Goal: Navigation & Orientation: Find specific page/section

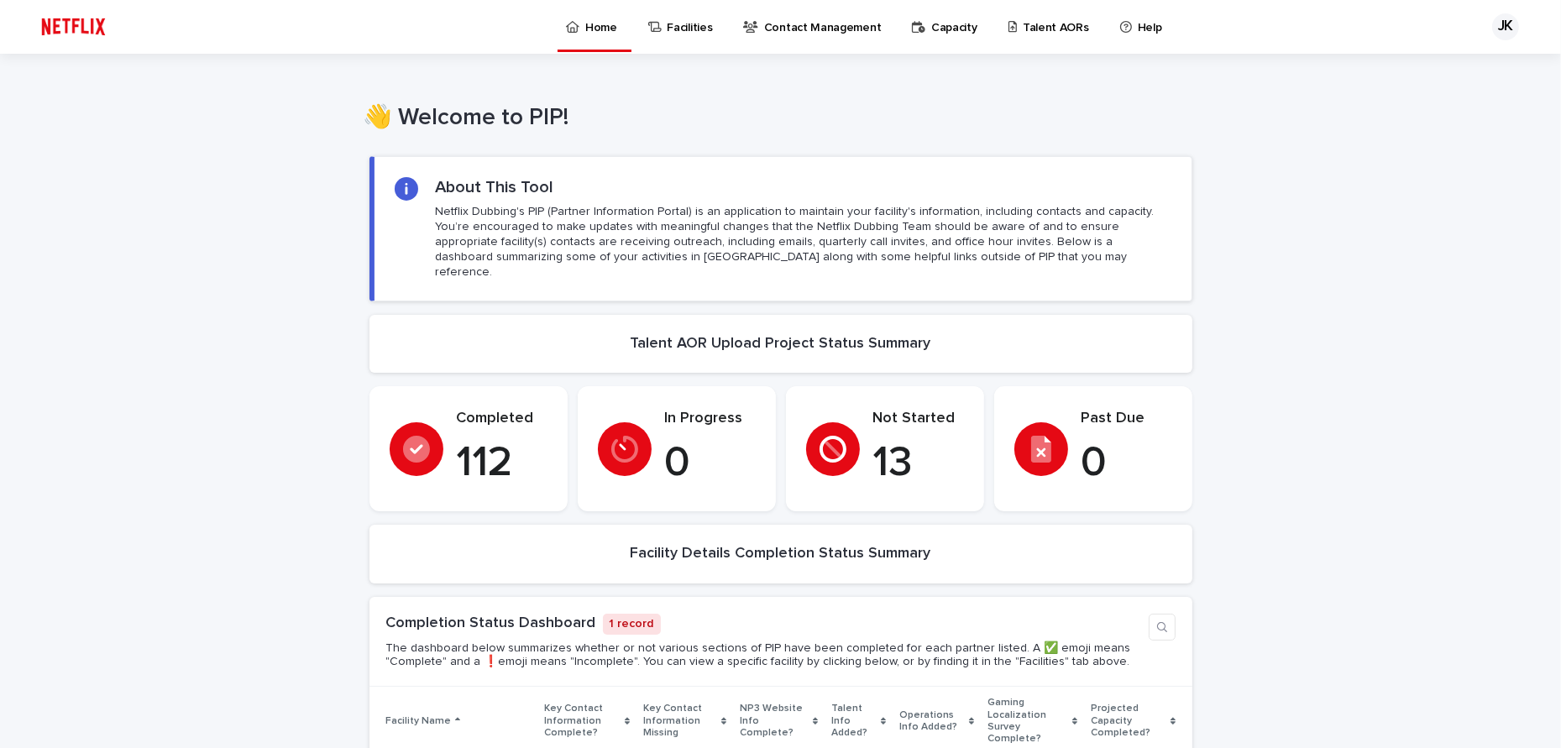
click at [1026, 23] on p "Talent AORs" at bounding box center [1056, 17] width 66 height 35
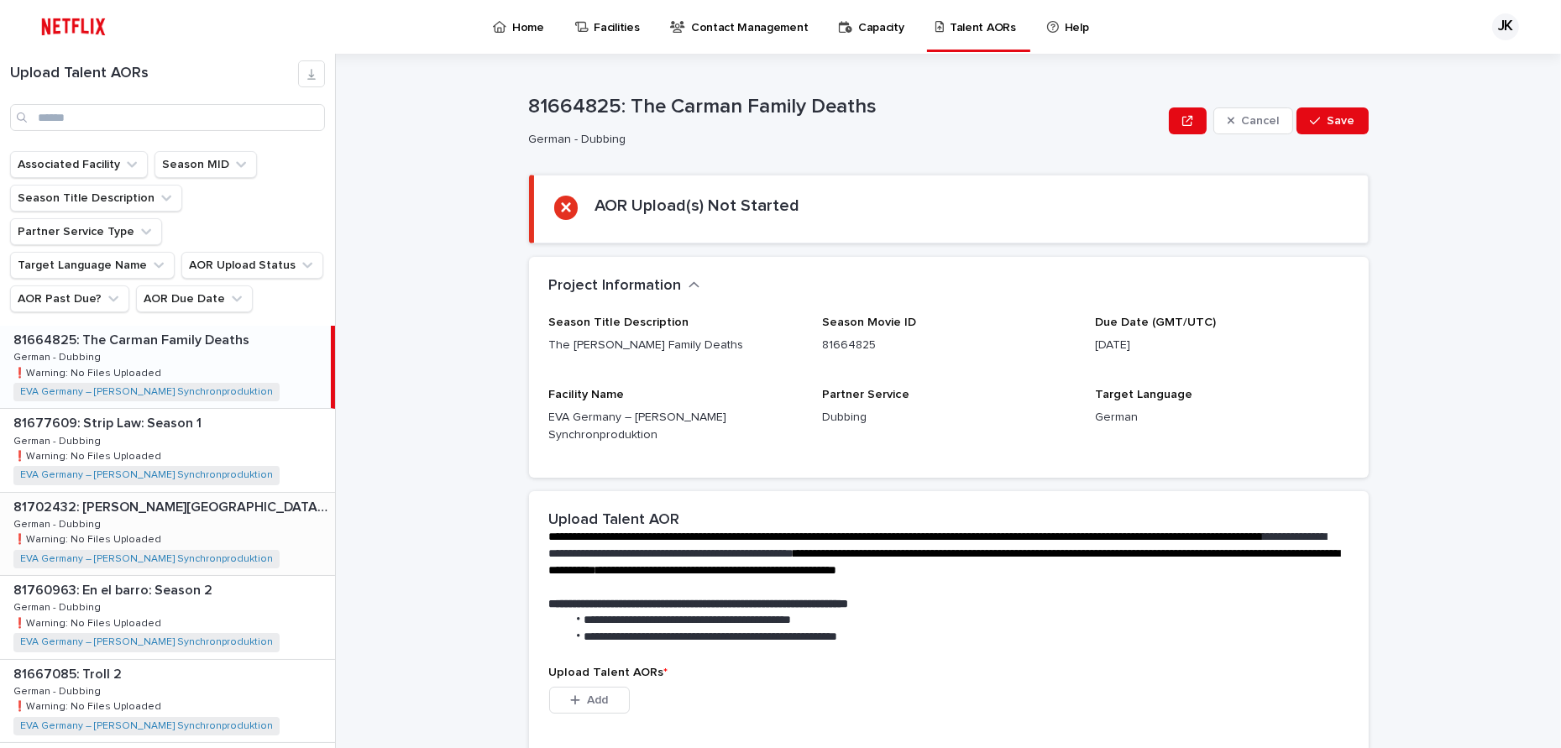
click at [228, 493] on div "81702432: [PERSON_NAME][GEOGRAPHIC_DATA] Trip 81702432: [PERSON_NAME][GEOGRAPHI…" at bounding box center [167, 534] width 335 height 82
click at [280, 576] on div "81760963: En el barro: Season 2 81760963: En el barro: Season 2 German - Dubbin…" at bounding box center [167, 617] width 335 height 82
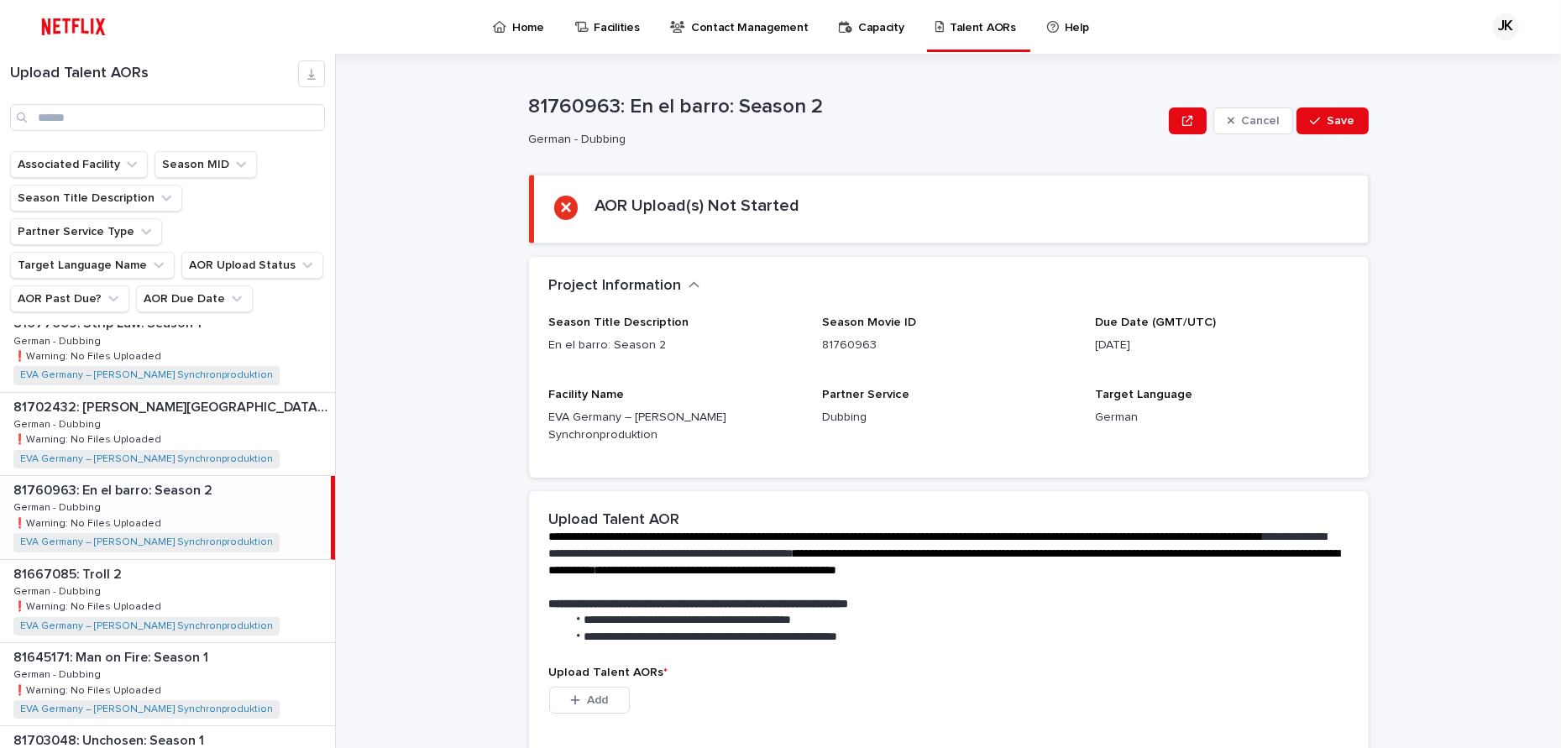
scroll to position [100, 0]
click at [280, 570] on div "81667085: Troll 2 81667085: Troll 2 German - Dubbing German - Dubbing ❗️Warning…" at bounding box center [167, 601] width 335 height 82
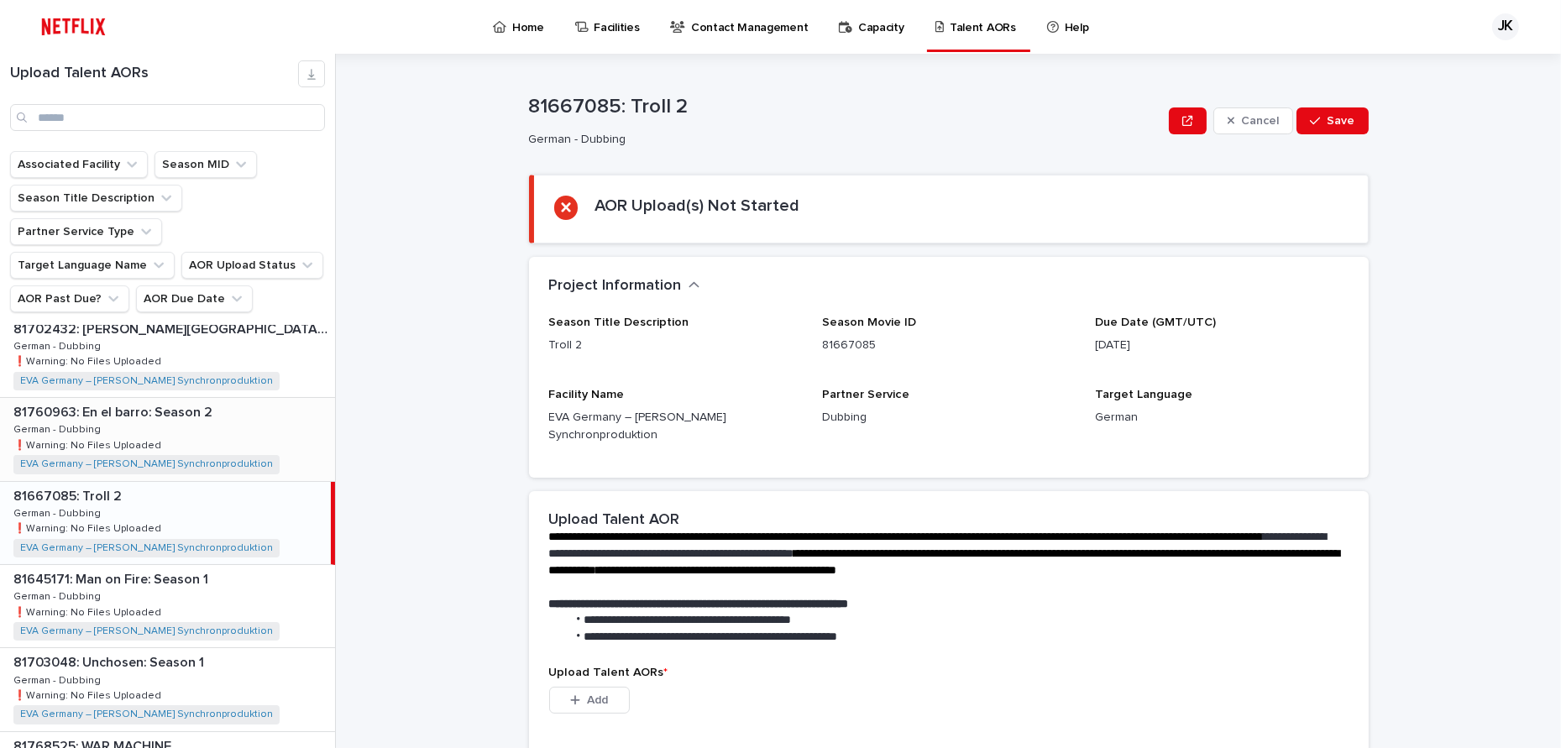
scroll to position [180, 0]
click at [280, 570] on div "81645171: Man on Fire: Season 1 81645171: Man on Fire: Season 1 German - Dubbin…" at bounding box center [167, 604] width 335 height 82
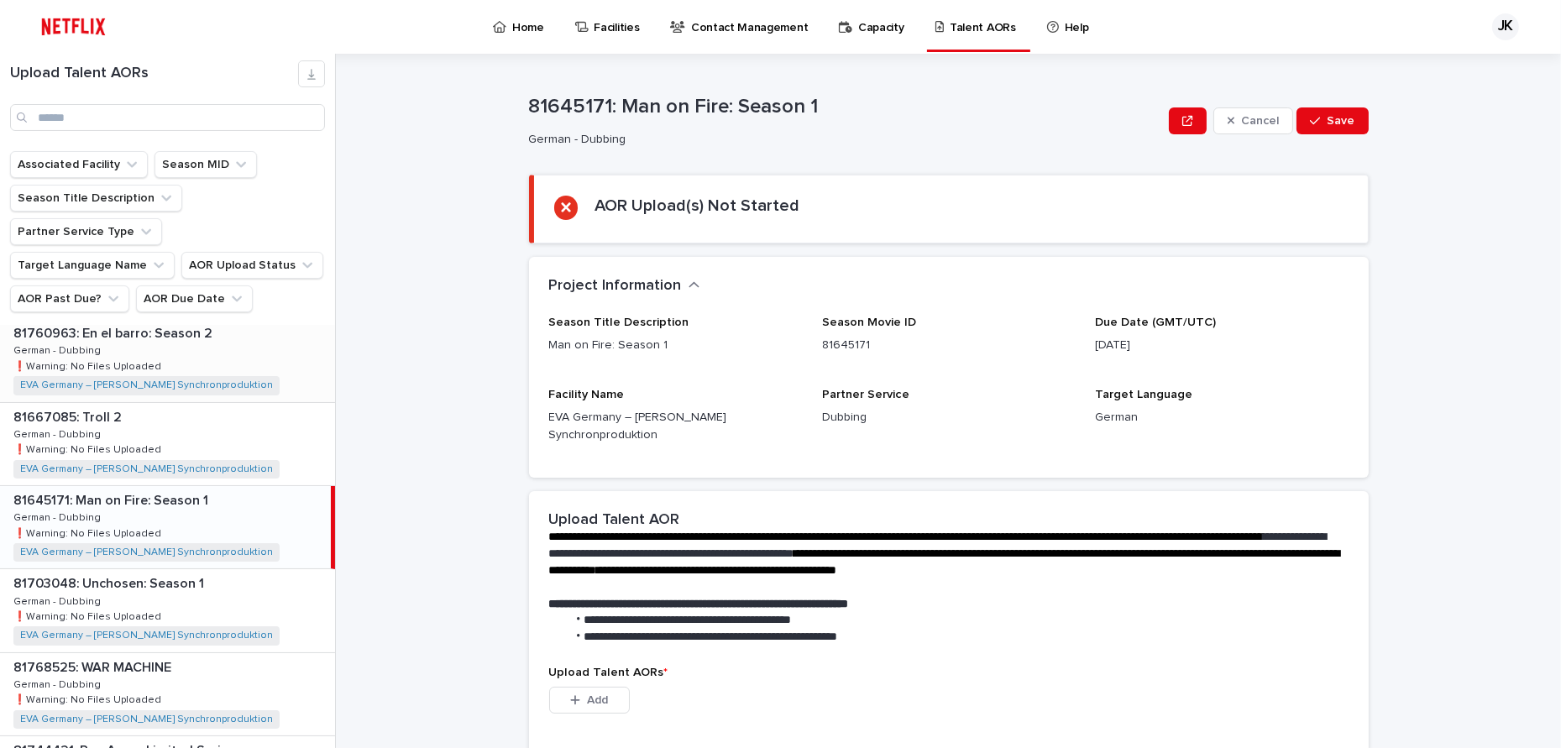
scroll to position [259, 0]
click at [280, 570] on div "81703048: Unchosen: Season 1 81703048: Unchosen: Season 1 German - Dubbing Germ…" at bounding box center [167, 609] width 335 height 82
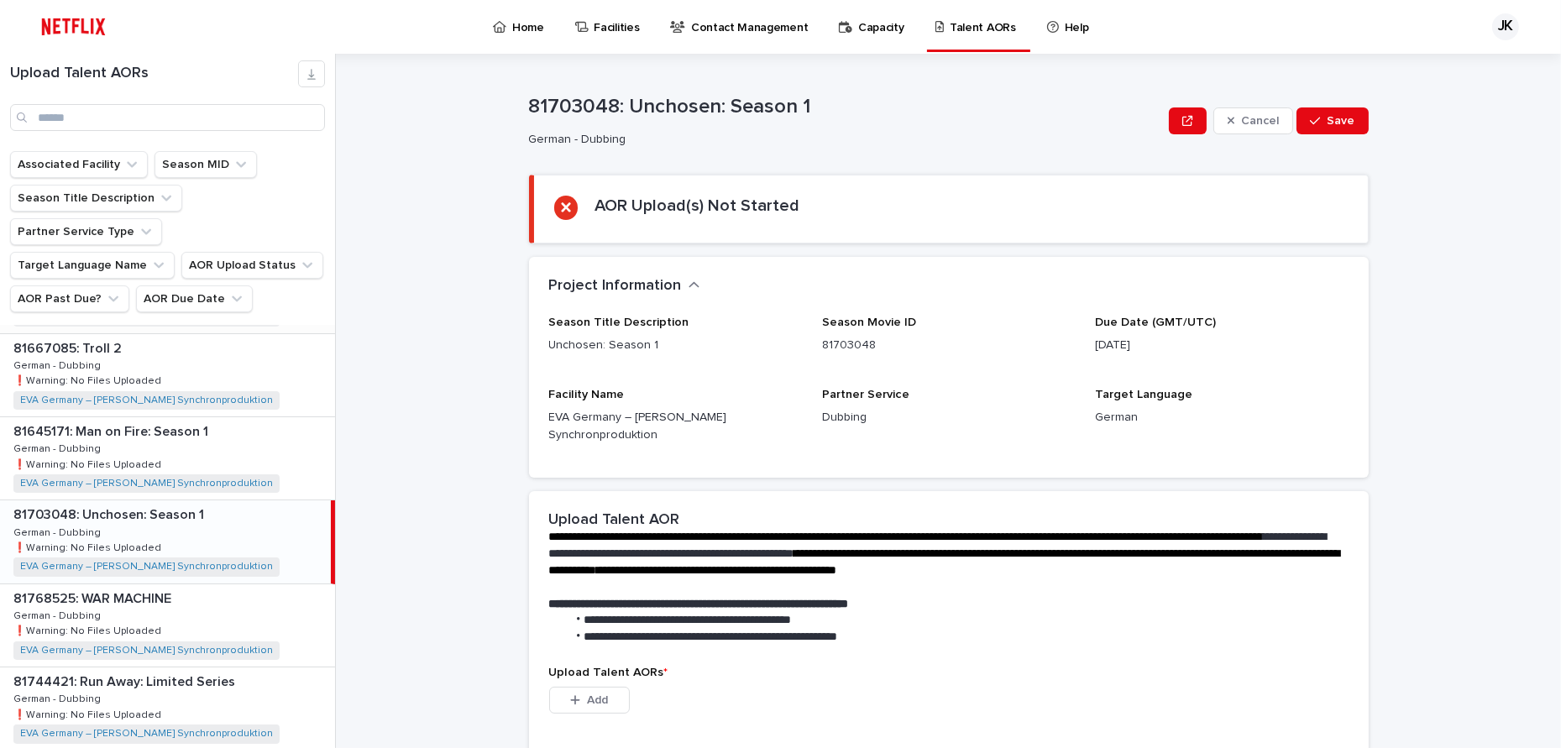
scroll to position [329, 0]
click at [280, 581] on div "81768525: WAR MACHINE 81768525: WAR MACHINE German - Dubbing German - Dubbing ❗…" at bounding box center [167, 622] width 335 height 82
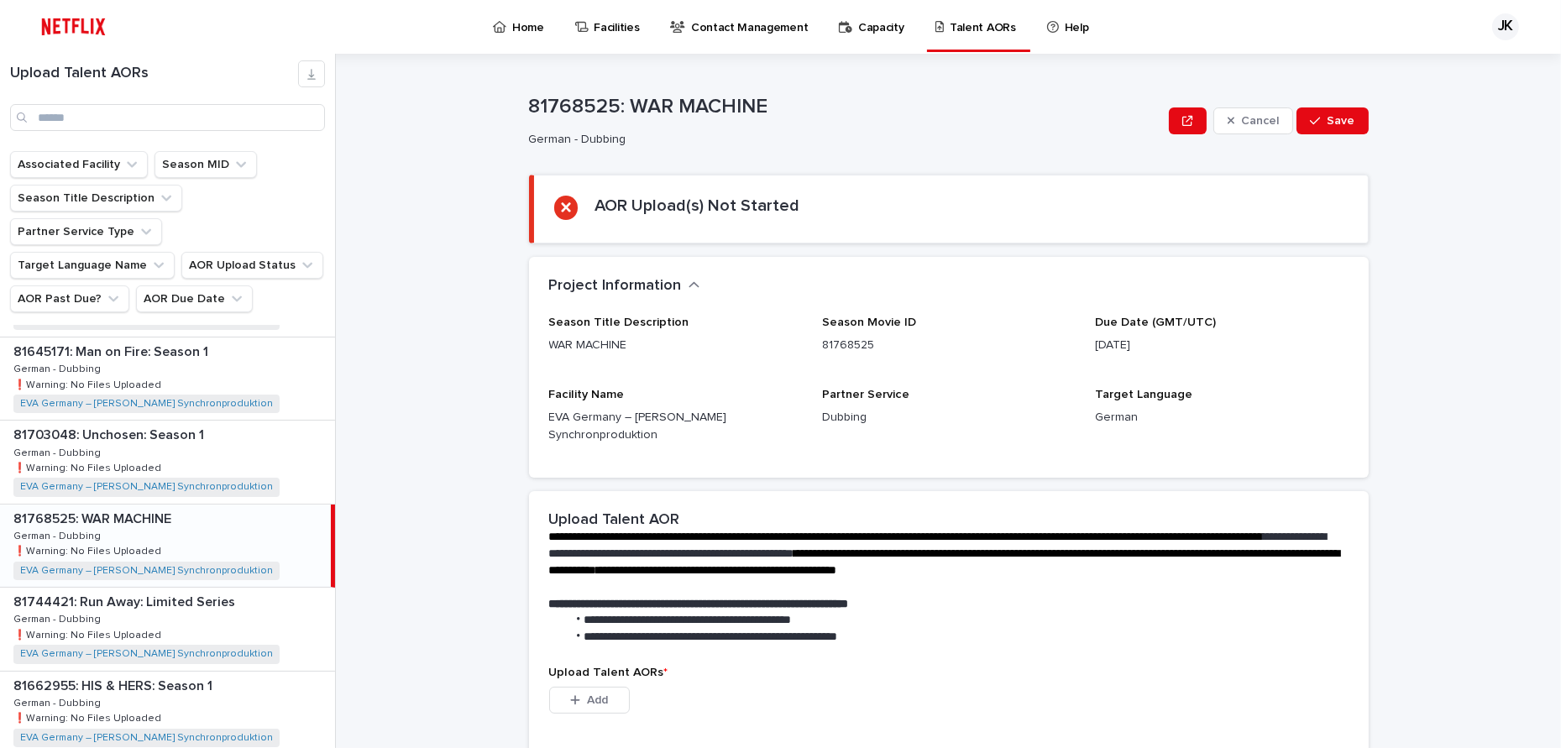
scroll to position [406, 0]
click at [280, 594] on p at bounding box center [170, 602] width 315 height 16
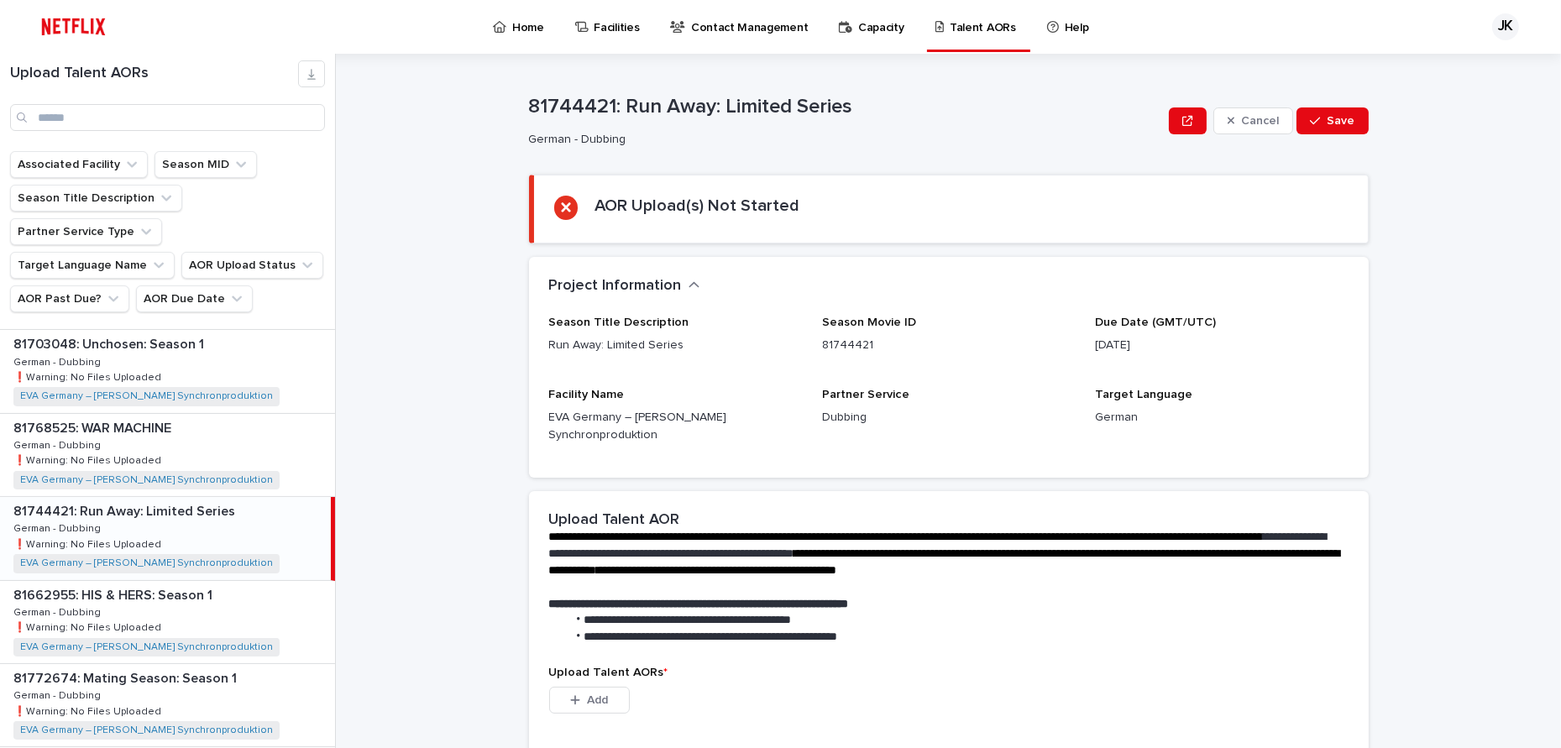
scroll to position [504, 0]
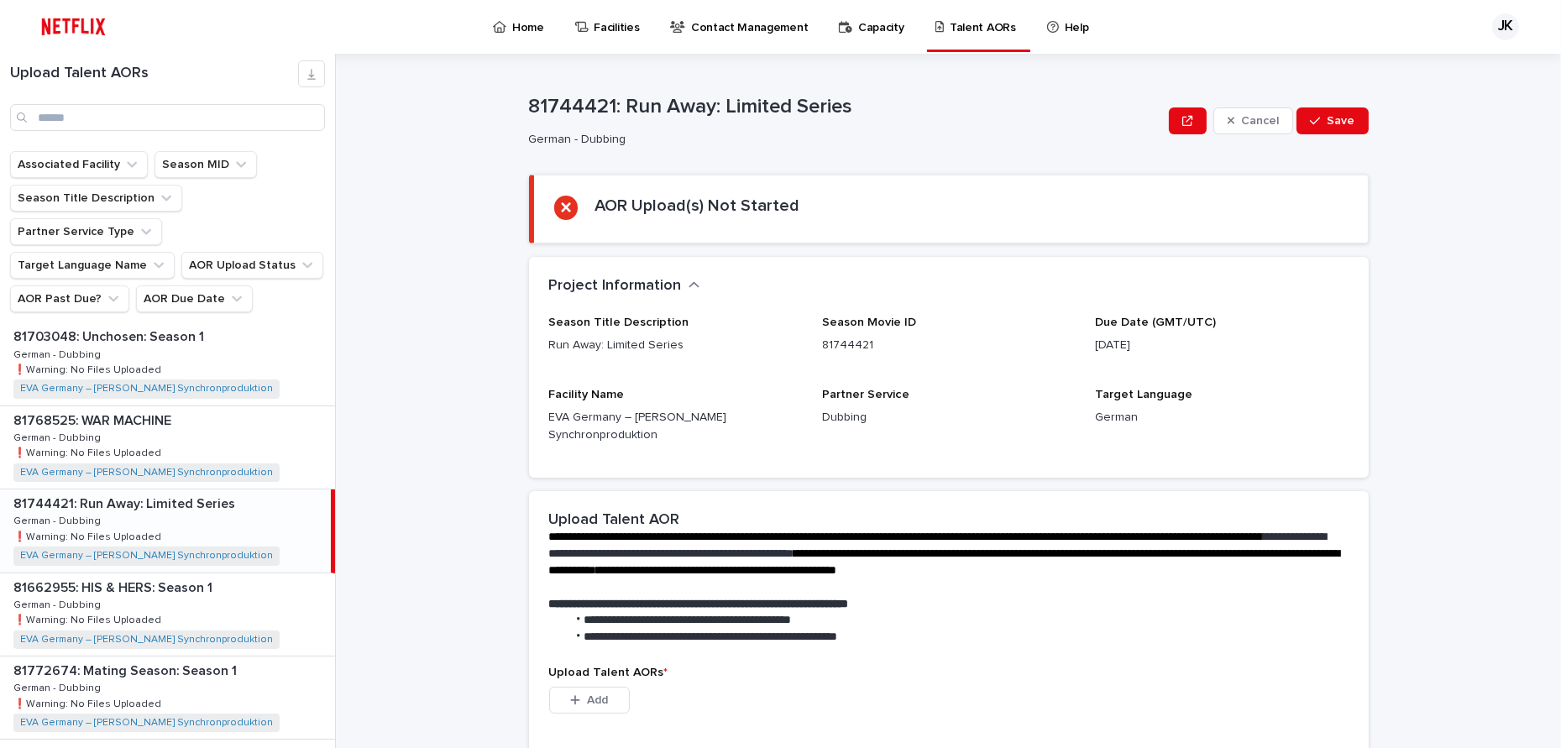
click at [280, 574] on div "81662955: HIS & HERS: Season 1 81662955: HIS & HERS: Season 1 German - Dubbing …" at bounding box center [167, 615] width 335 height 82
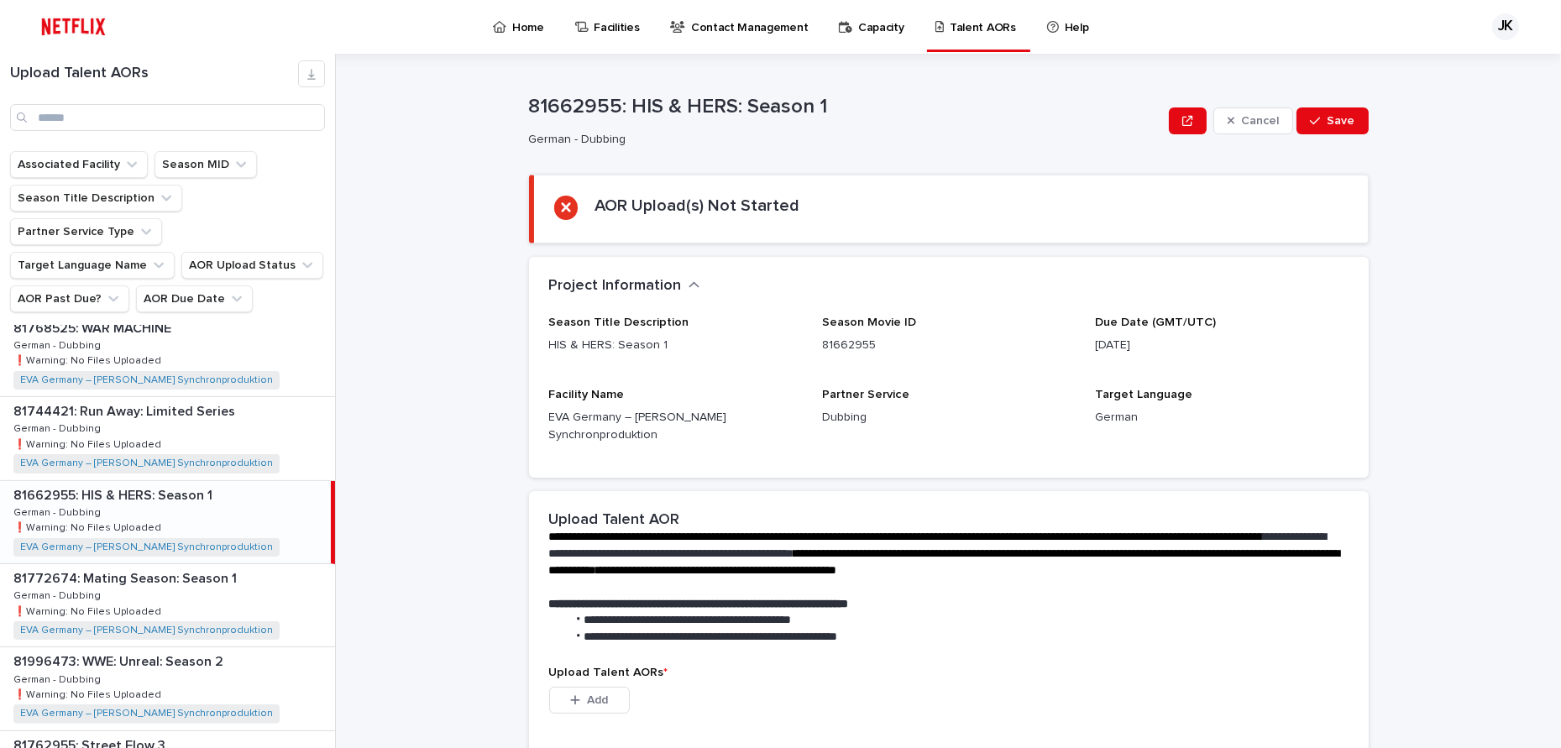
scroll to position [595, 0]
click at [280, 570] on div "81772674: Mating Season: Season 1 81772674: Mating Season: Season 1 German - Du…" at bounding box center [167, 607] width 335 height 82
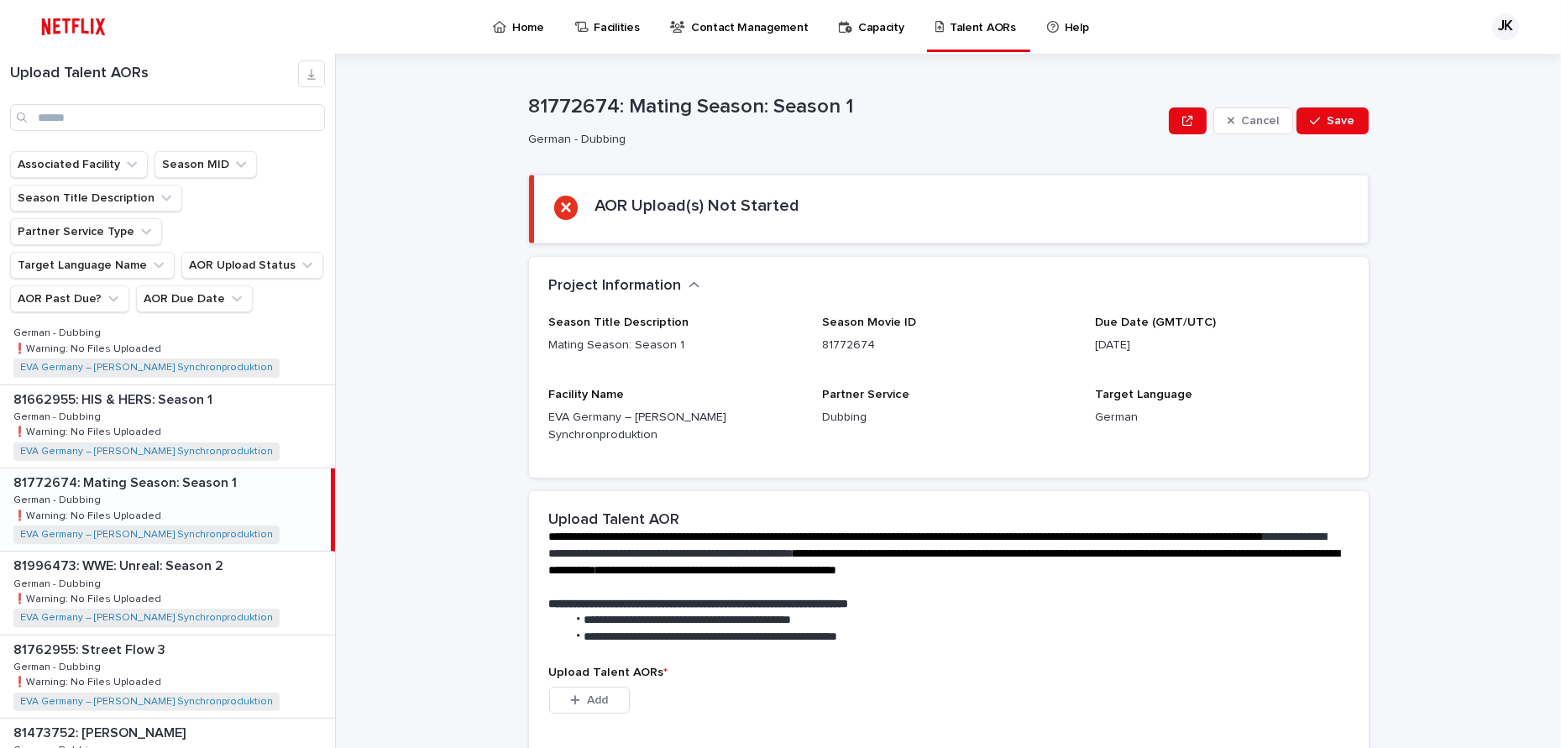
scroll to position [705, 0]
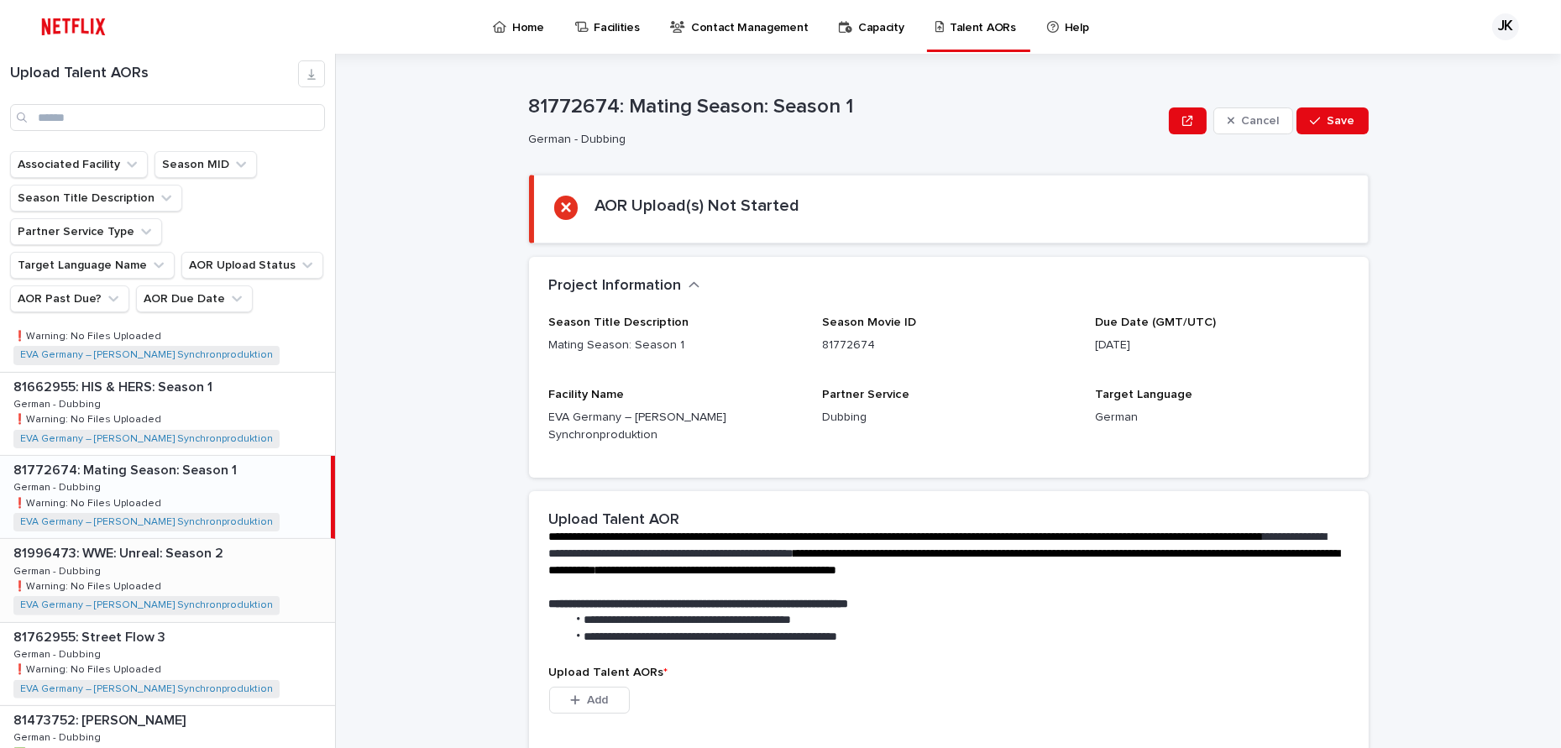
click at [287, 539] on div "81996473: WWE: Unreal: Season 2 81996473: WWE: Unreal: Season 2 German - Dubbin…" at bounding box center [167, 580] width 335 height 82
click at [283, 639] on div "81762955: Street Flow 3 81762955: Street Flow 3 German - Dubbing German - Dubbi…" at bounding box center [167, 664] width 335 height 82
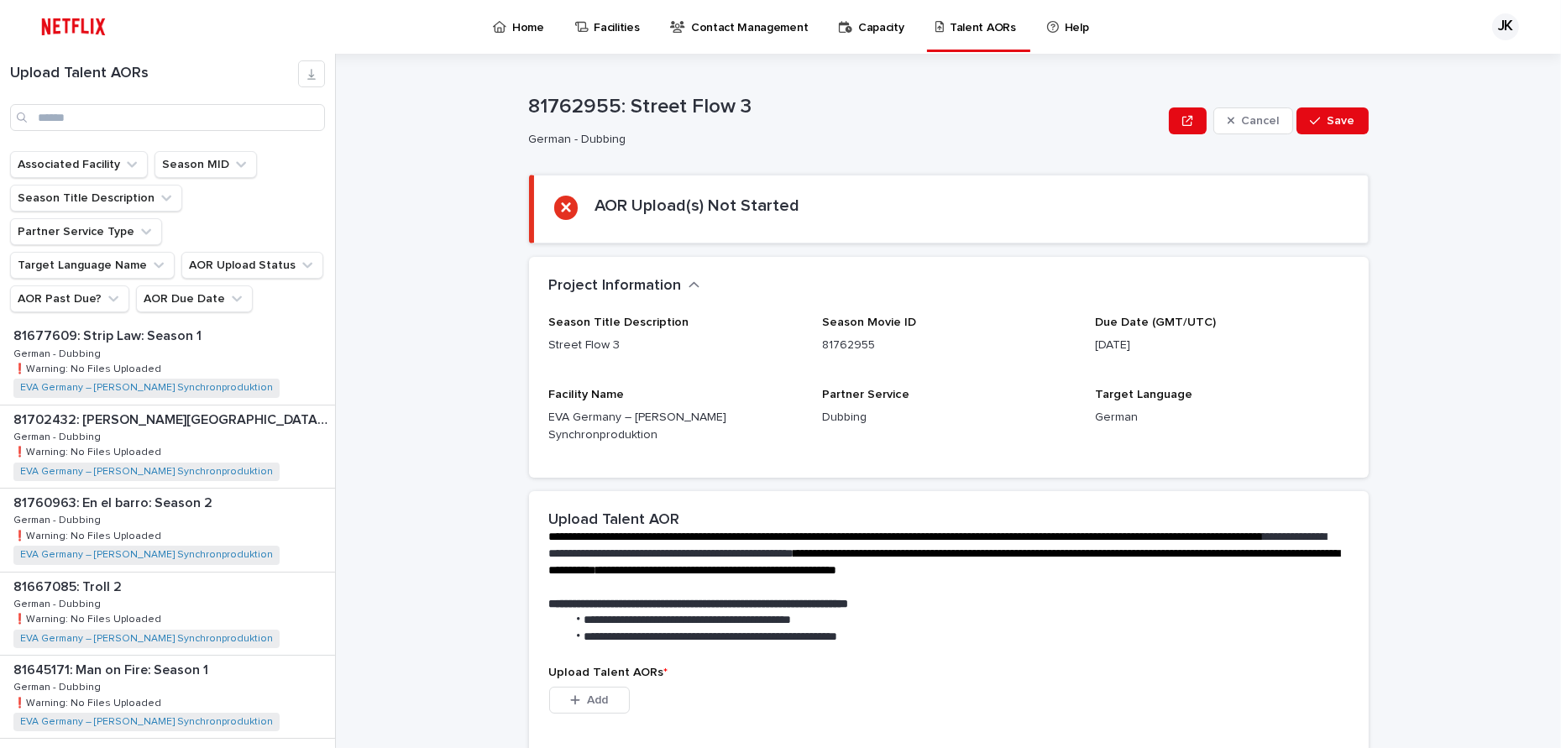
scroll to position [71, 0]
